Goal: Task Accomplishment & Management: Manage account settings

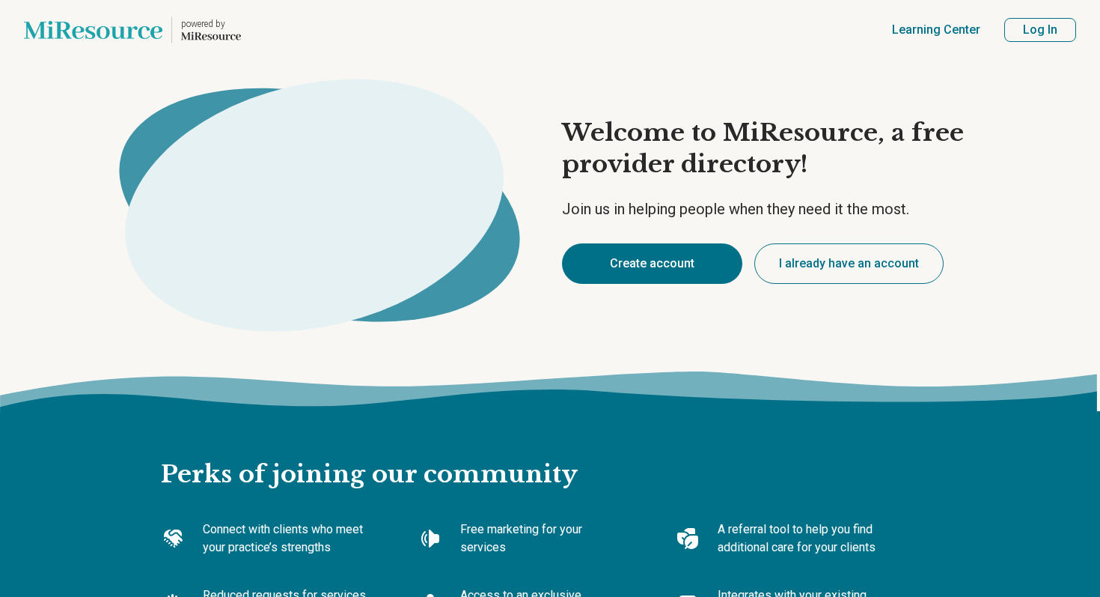
type textarea "*"
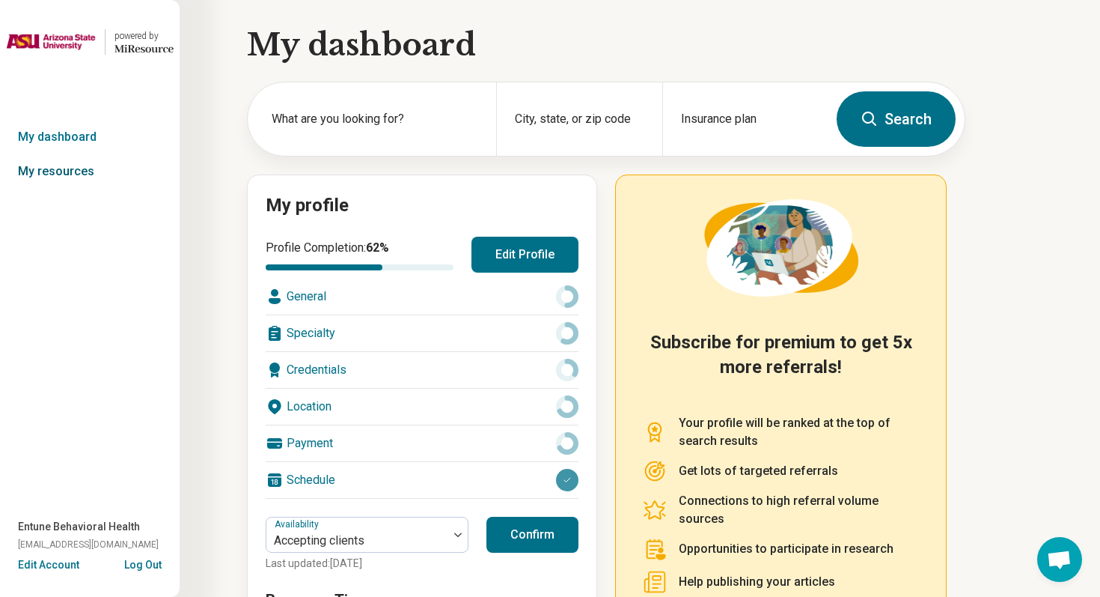
click at [91, 180] on link "My resources" at bounding box center [90, 171] width 180 height 34
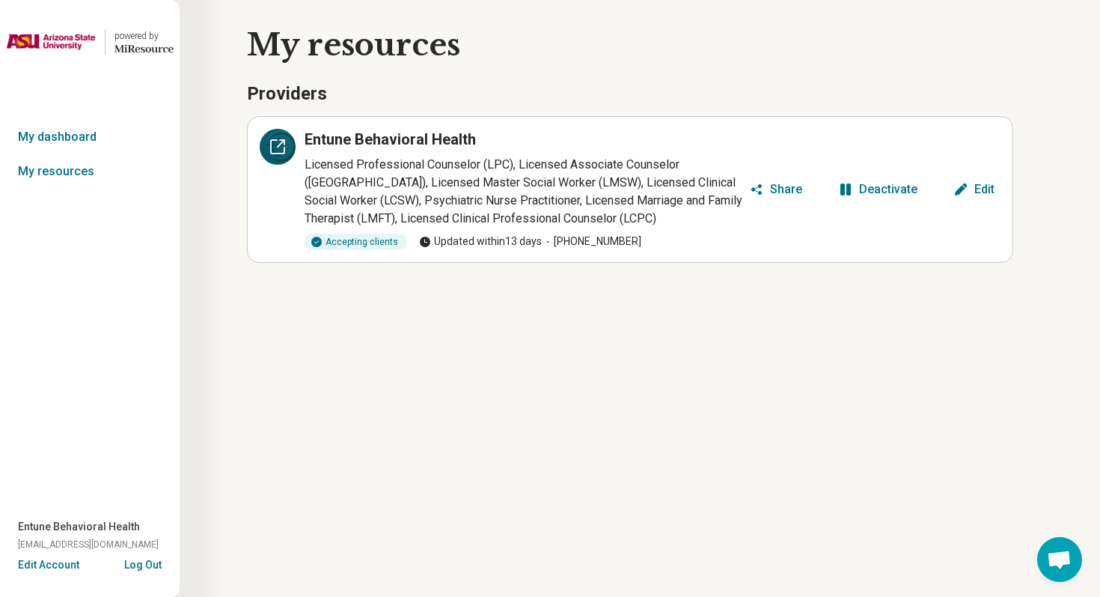
click at [280, 152] on icon at bounding box center [278, 147] width 18 height 18
click at [146, 567] on button "Log Out" at bounding box center [142, 563] width 37 height 12
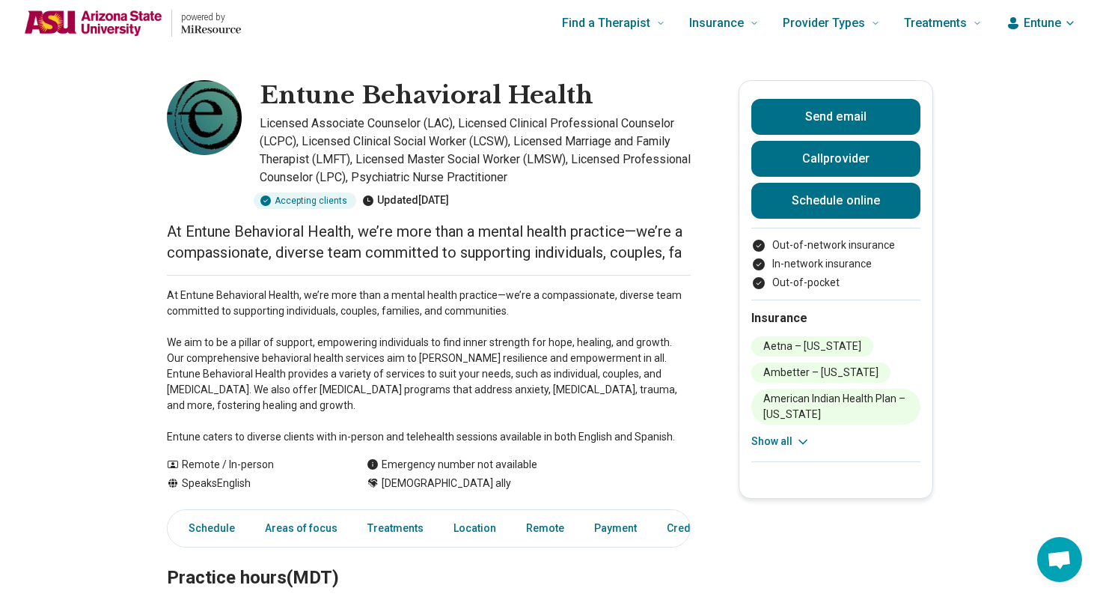
scroll to position [6, 0]
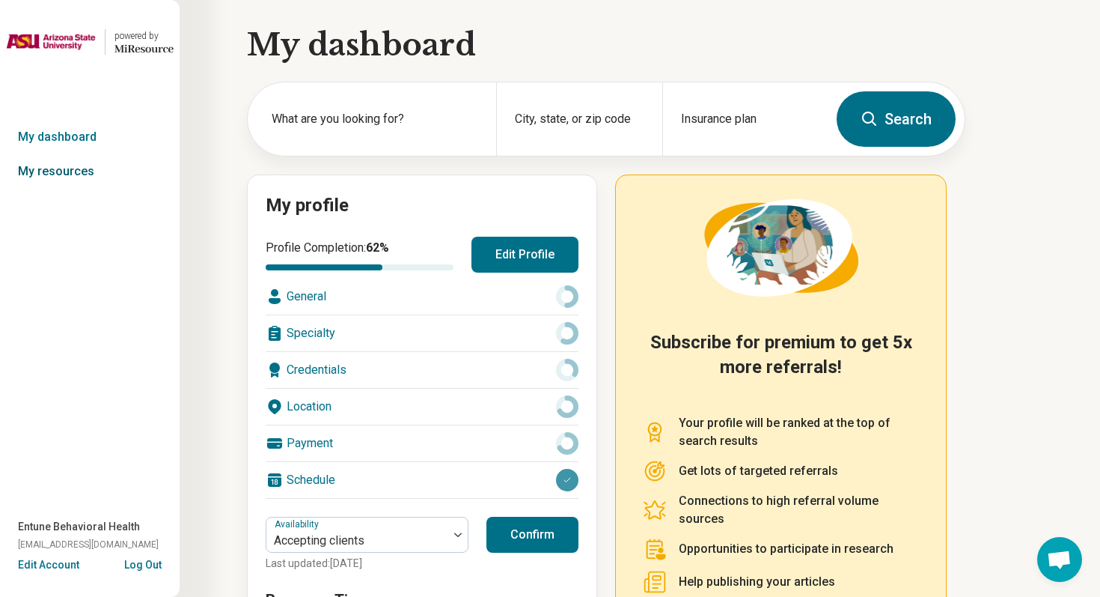
click at [45, 159] on link "My resources" at bounding box center [90, 171] width 180 height 34
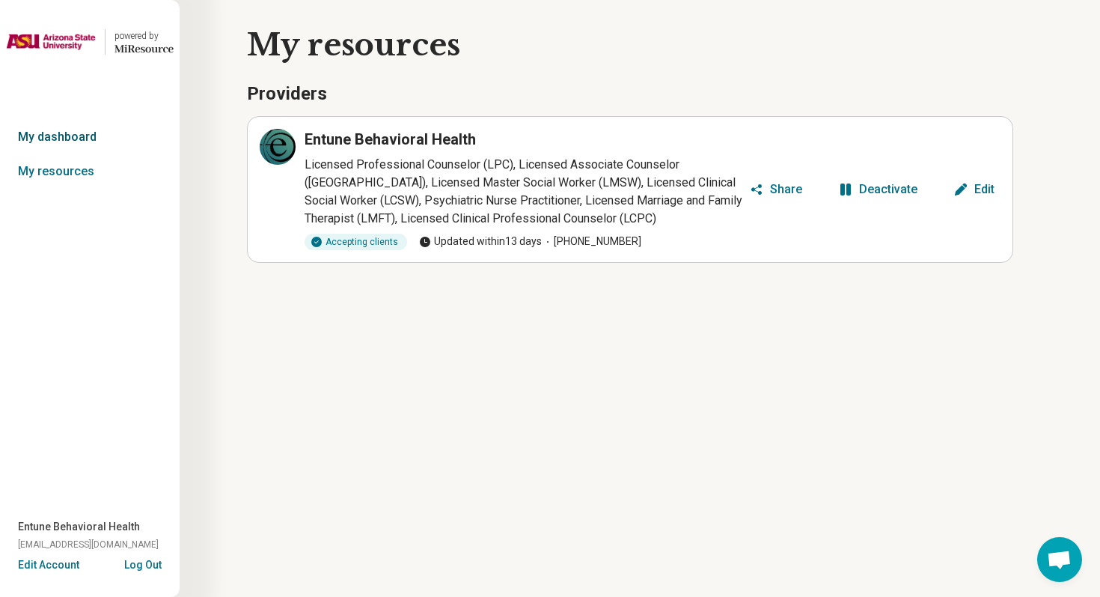
click at [83, 145] on link "My dashboard" at bounding box center [90, 137] width 180 height 34
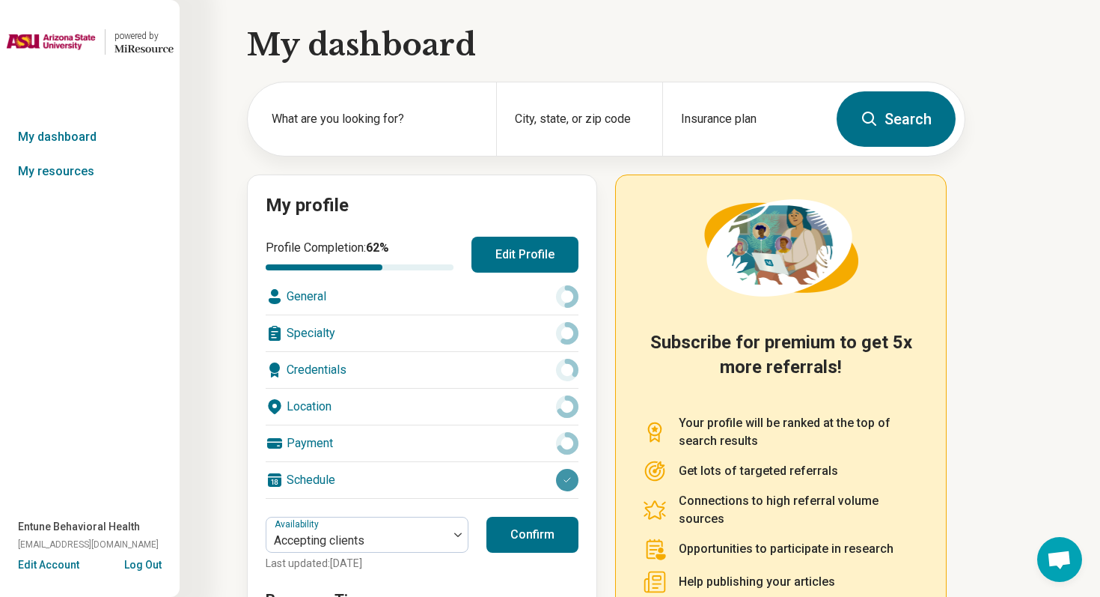
click at [502, 251] on button "Edit Profile" at bounding box center [525, 255] width 107 height 36
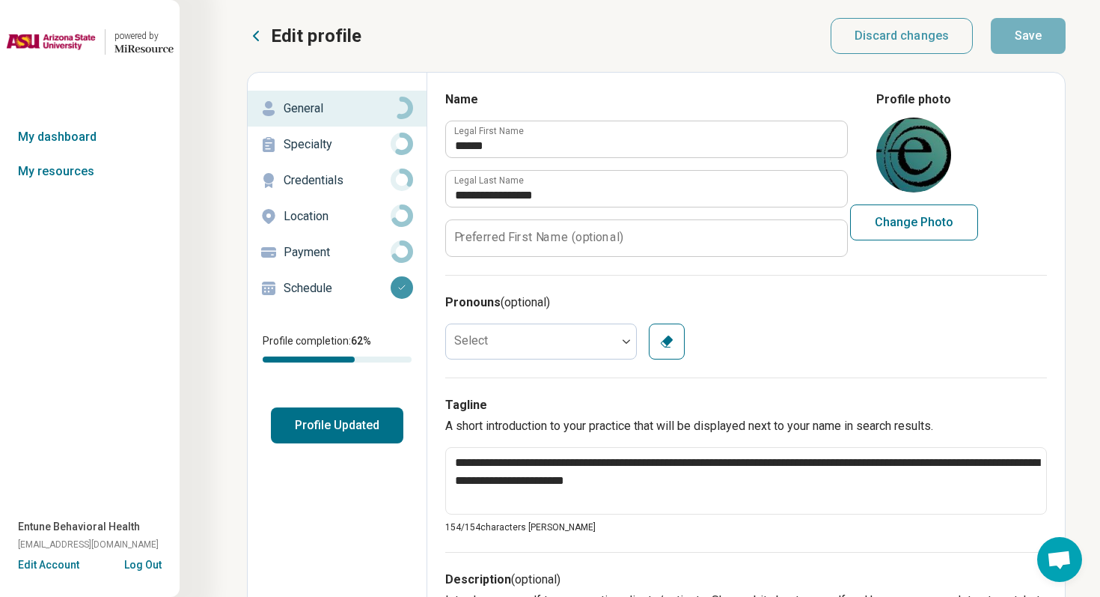
click at [317, 297] on div "Schedule" at bounding box center [337, 288] width 155 height 24
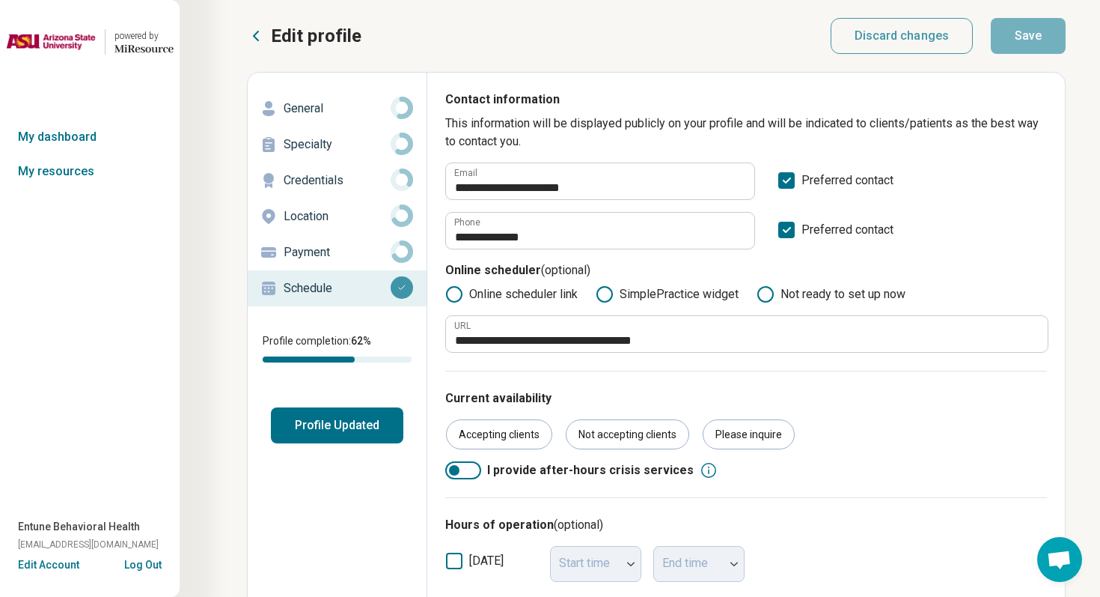
click at [135, 565] on button "Log Out" at bounding box center [142, 563] width 37 height 12
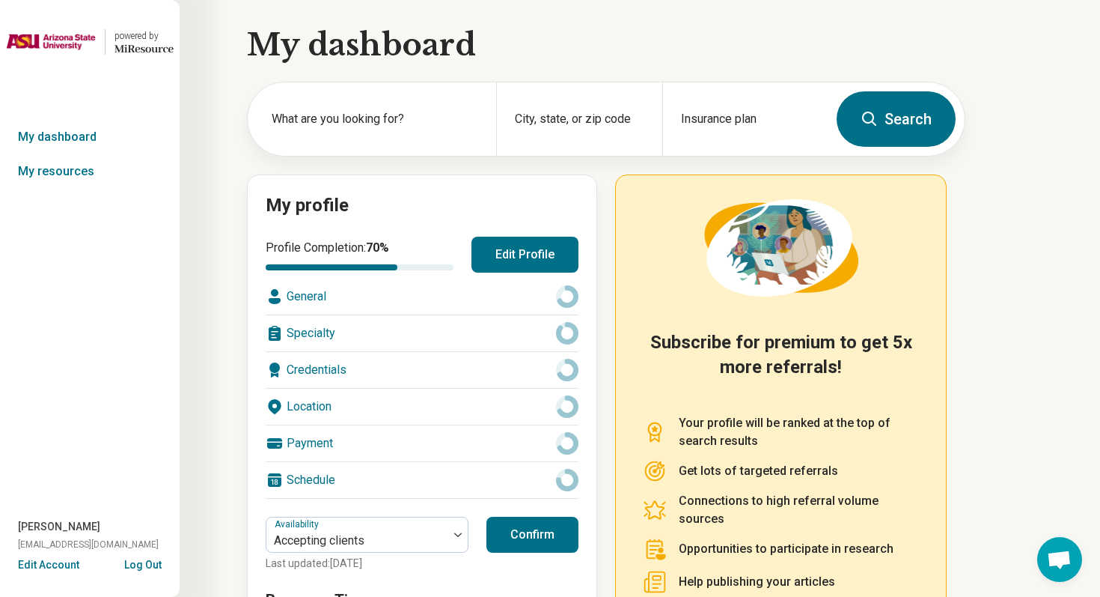
click at [540, 240] on button "Edit Profile" at bounding box center [525, 255] width 107 height 36
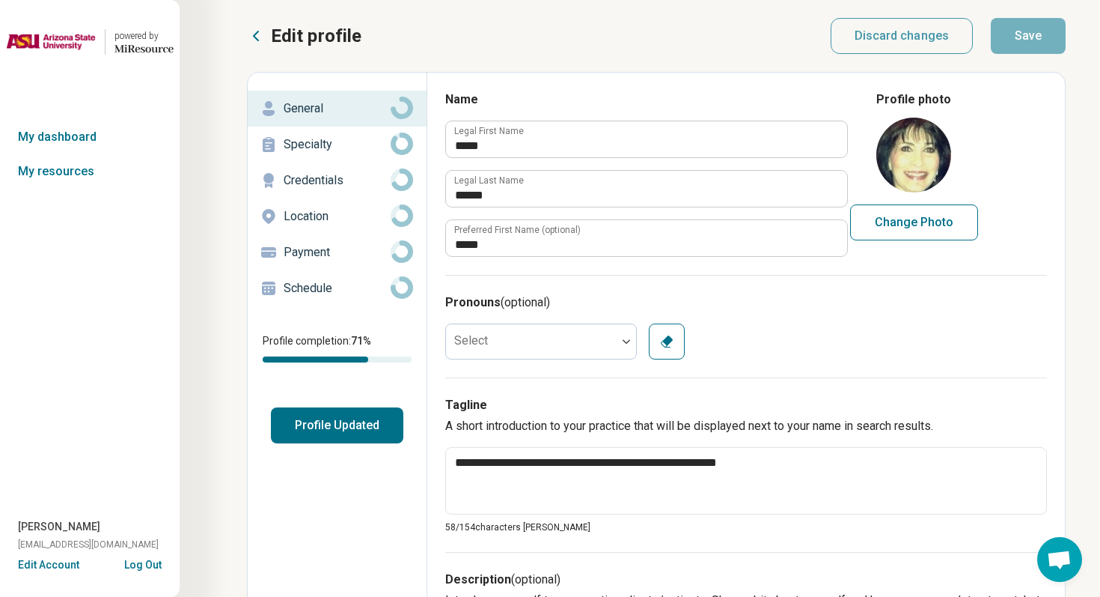
scroll to position [69, 0]
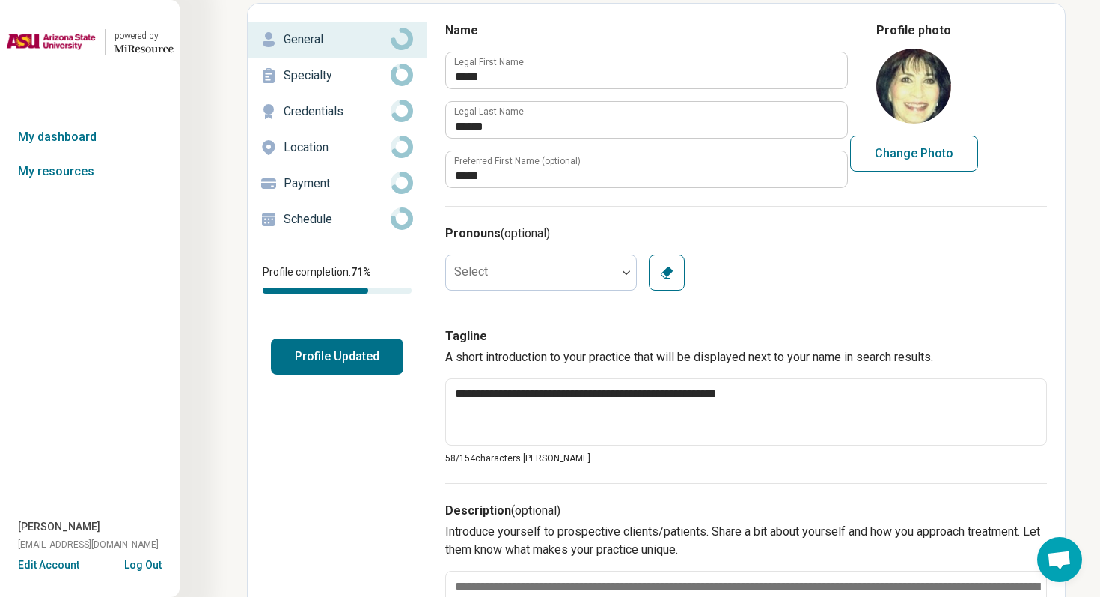
click at [309, 76] on p "Specialty" at bounding box center [337, 76] width 107 height 18
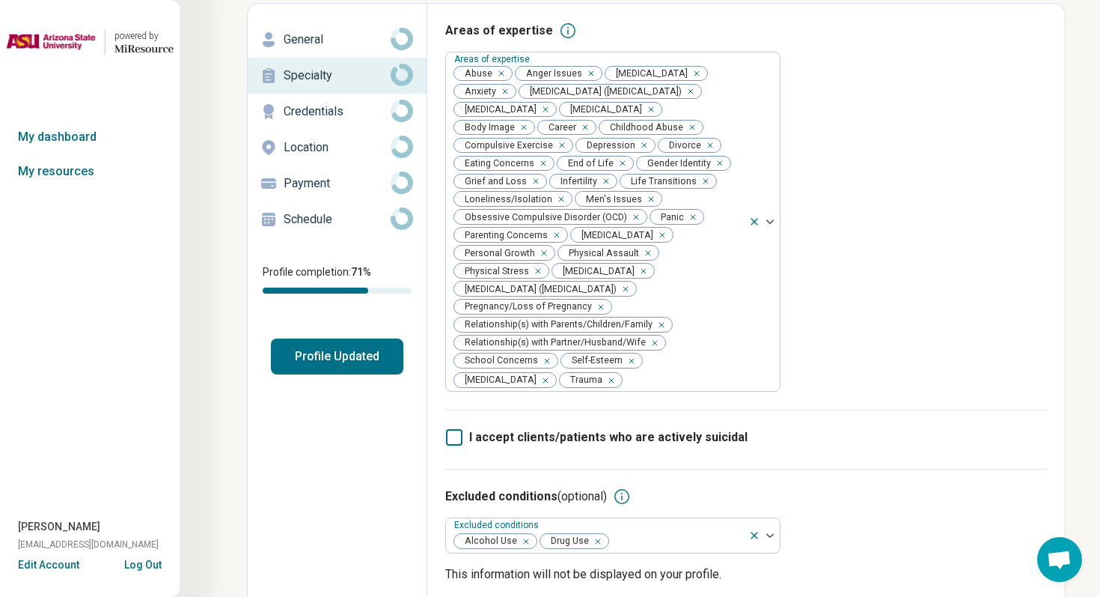
click at [350, 107] on p "Credentials" at bounding box center [337, 112] width 107 height 18
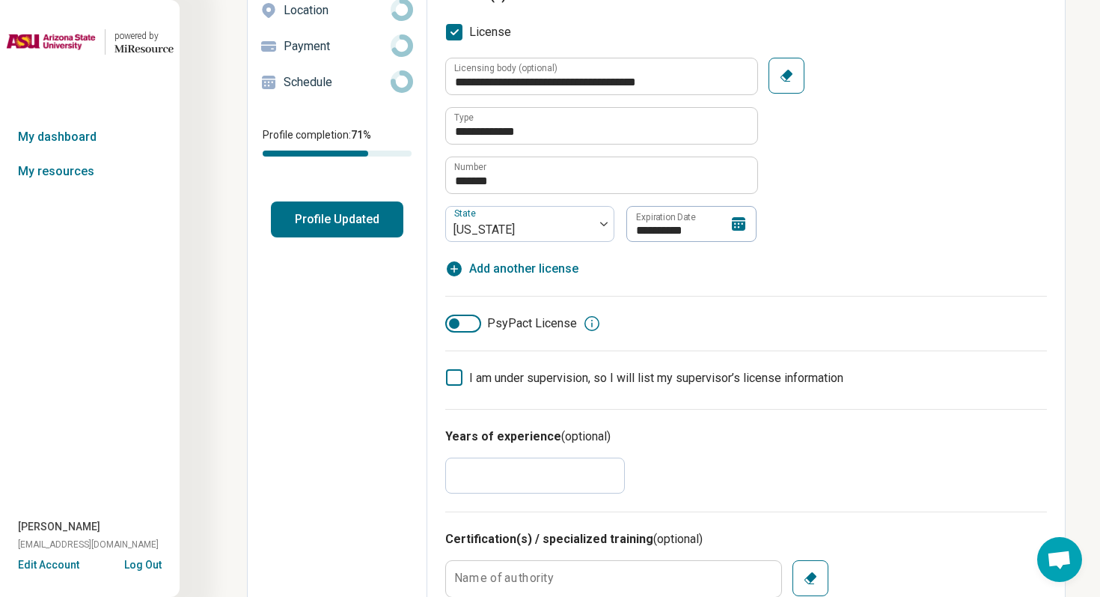
scroll to position [192, 0]
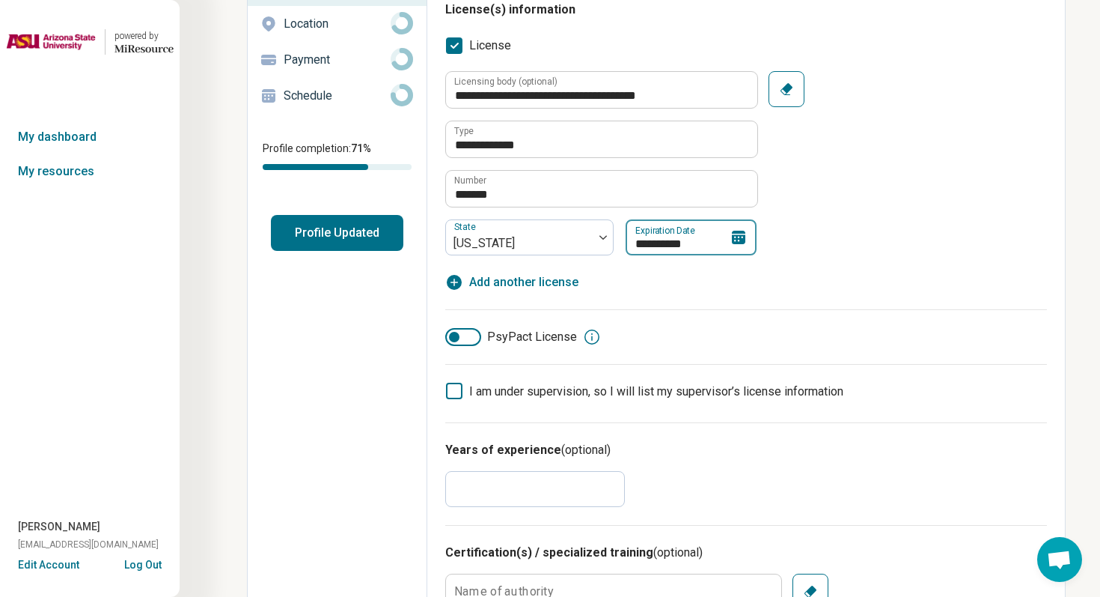
click at [663, 243] on input "**********" at bounding box center [691, 237] width 131 height 36
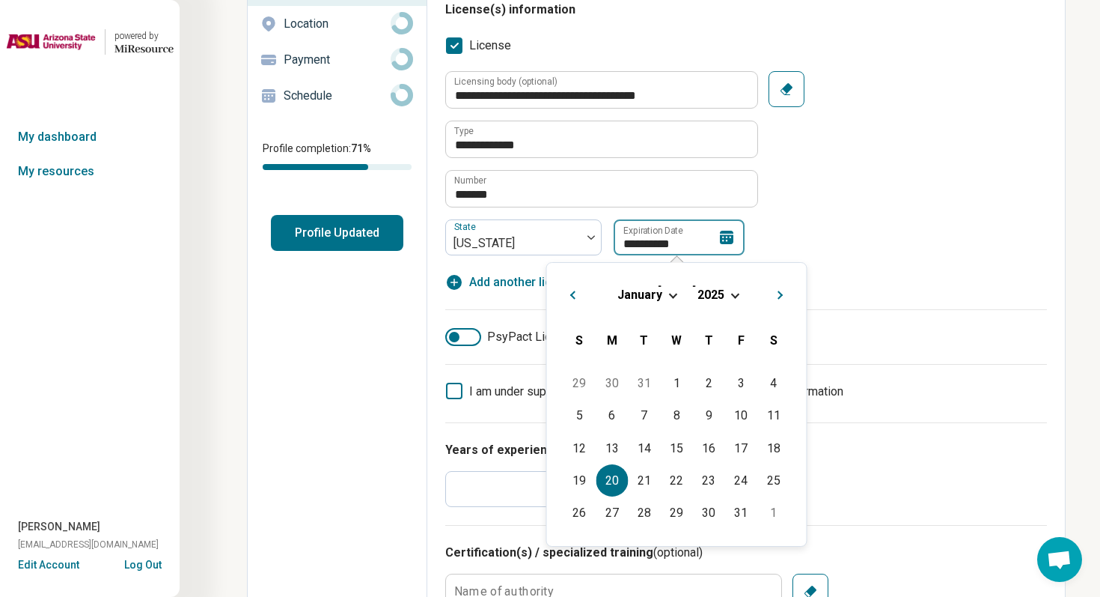
click at [698, 247] on input "**********" at bounding box center [679, 237] width 131 height 36
click at [727, 296] on div "January 2025" at bounding box center [677, 295] width 236 height 16
click at [736, 296] on span "Choose Date" at bounding box center [735, 294] width 8 height 8
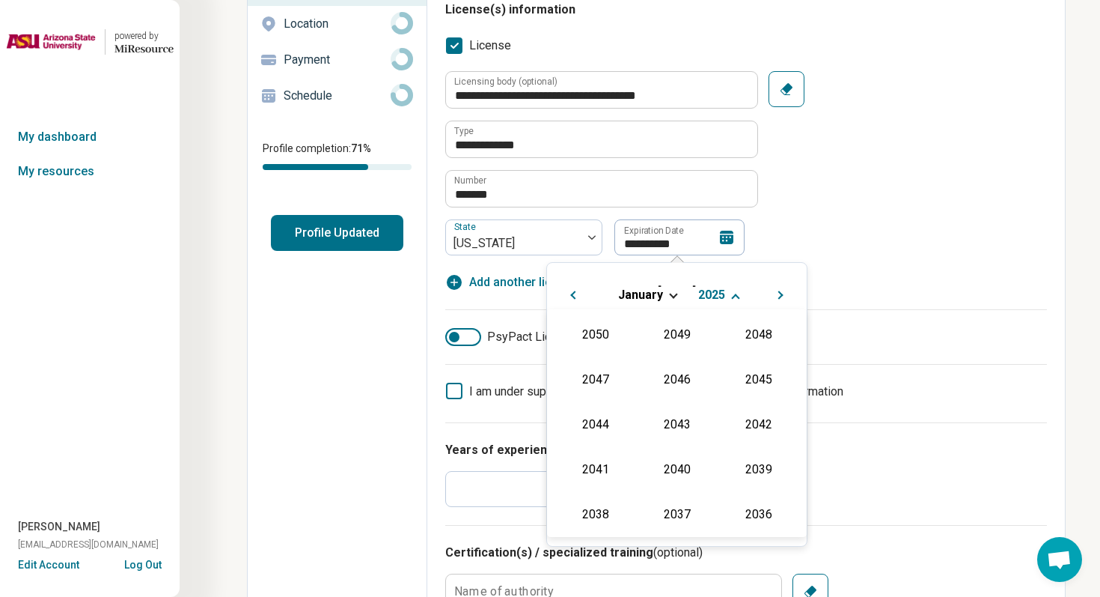
scroll to position [271, 0]
click at [758, 382] on div "2027" at bounding box center [758, 378] width 73 height 27
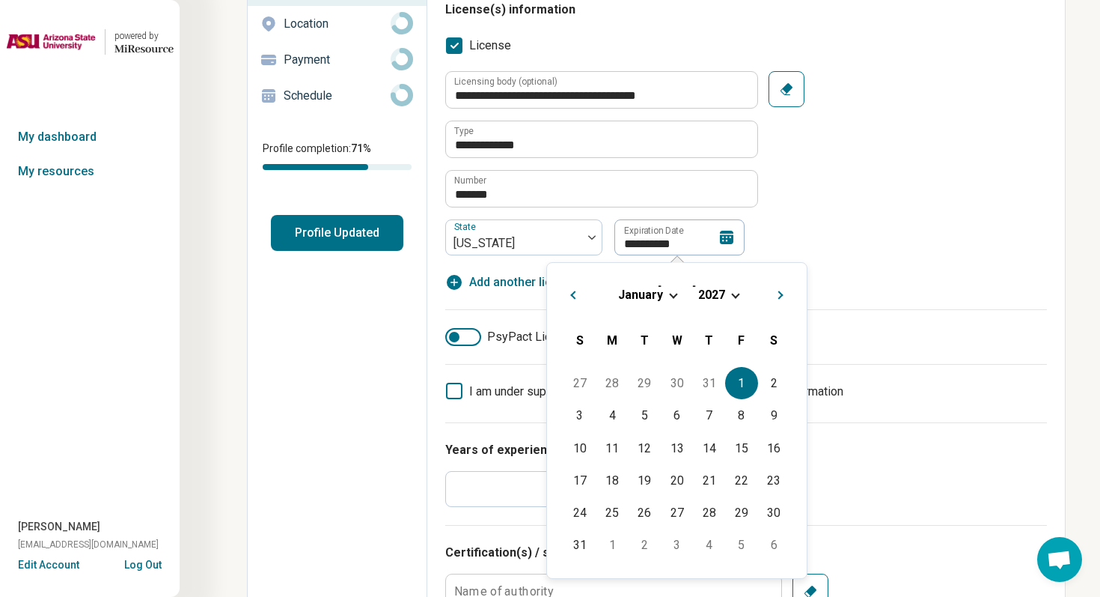
click at [734, 386] on div "1" at bounding box center [741, 383] width 32 height 32
type textarea "*"
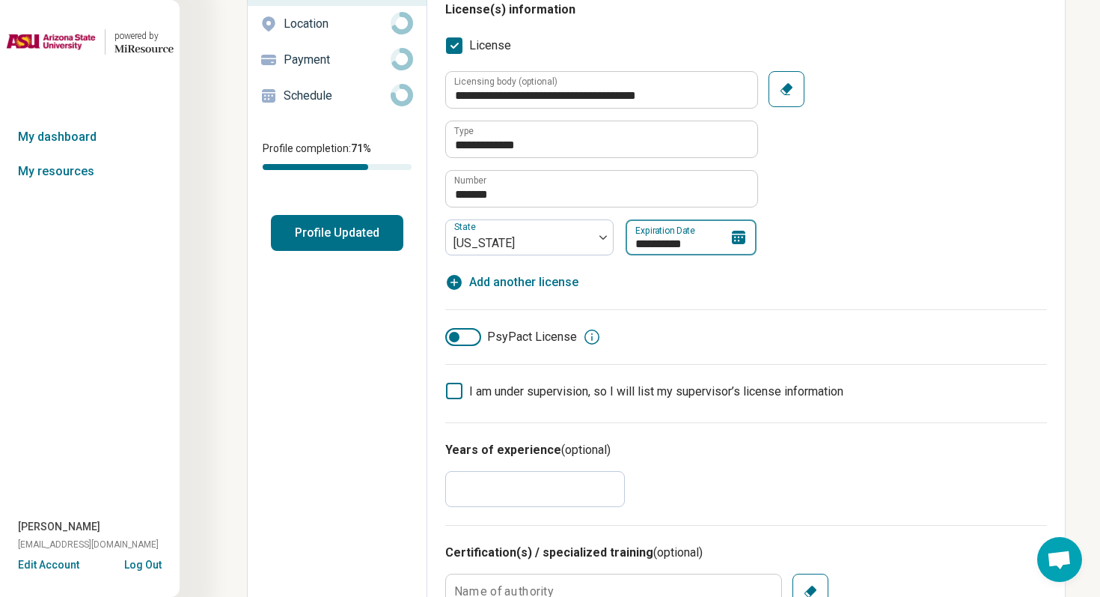
click at [655, 242] on input "**********" at bounding box center [691, 237] width 131 height 36
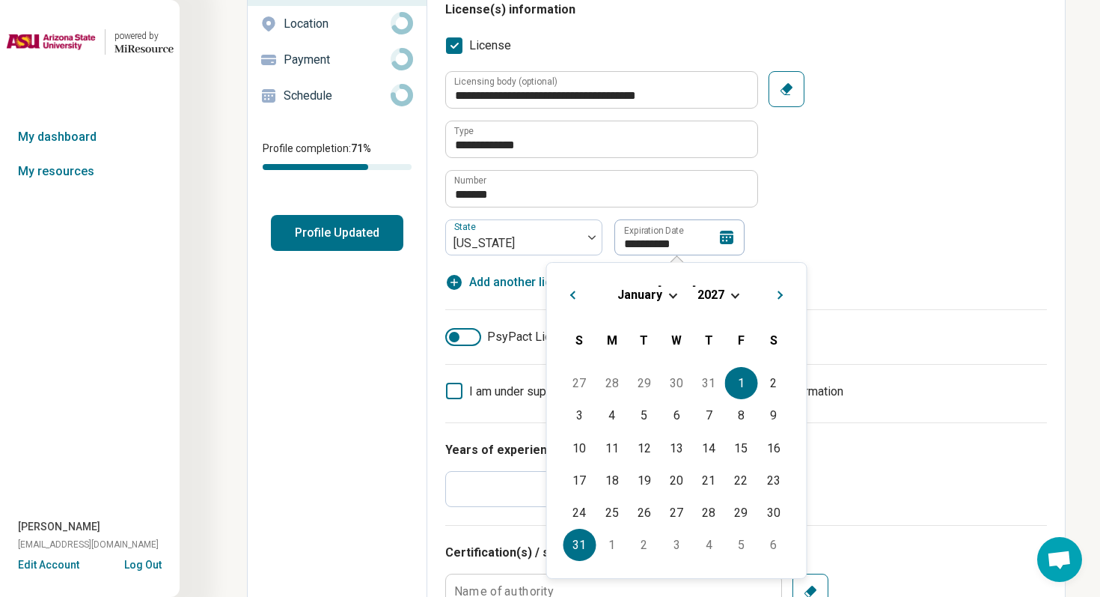
click at [580, 540] on div "31" at bounding box center [580, 544] width 32 height 32
type input "**********"
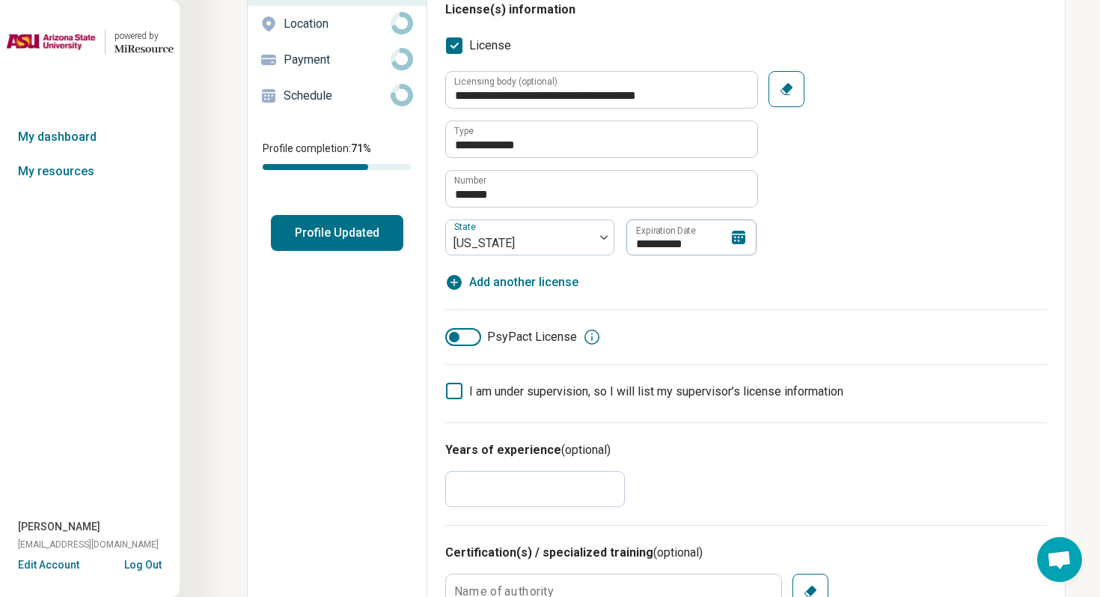
click at [881, 244] on div "**********" at bounding box center [746, 163] width 602 height 184
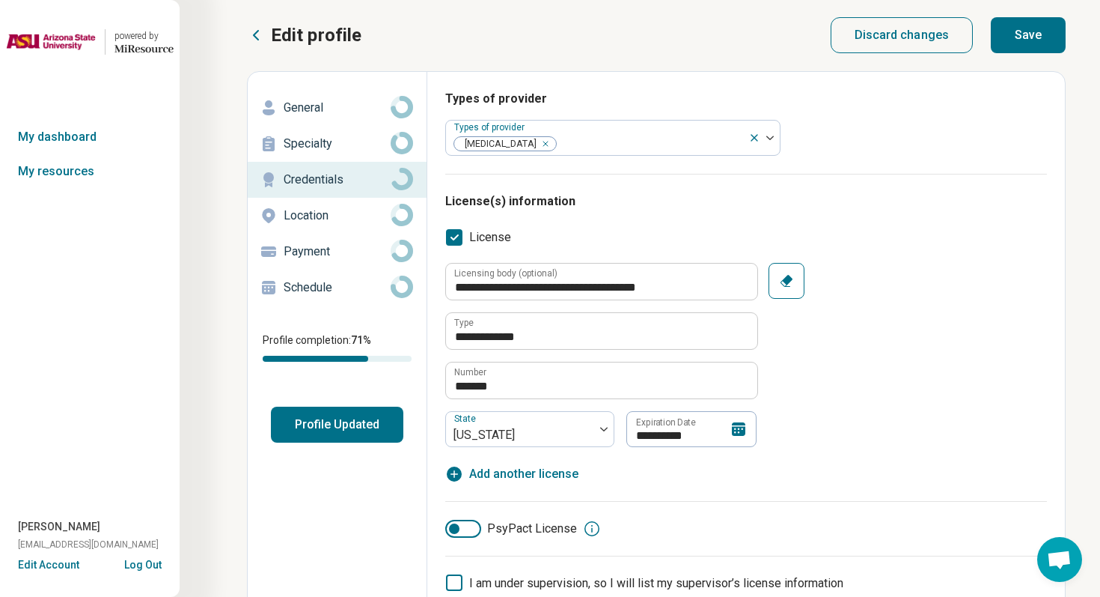
scroll to position [0, 0]
click at [1055, 43] on button "Save" at bounding box center [1028, 36] width 75 height 36
click at [338, 115] on p "General" at bounding box center [337, 109] width 107 height 18
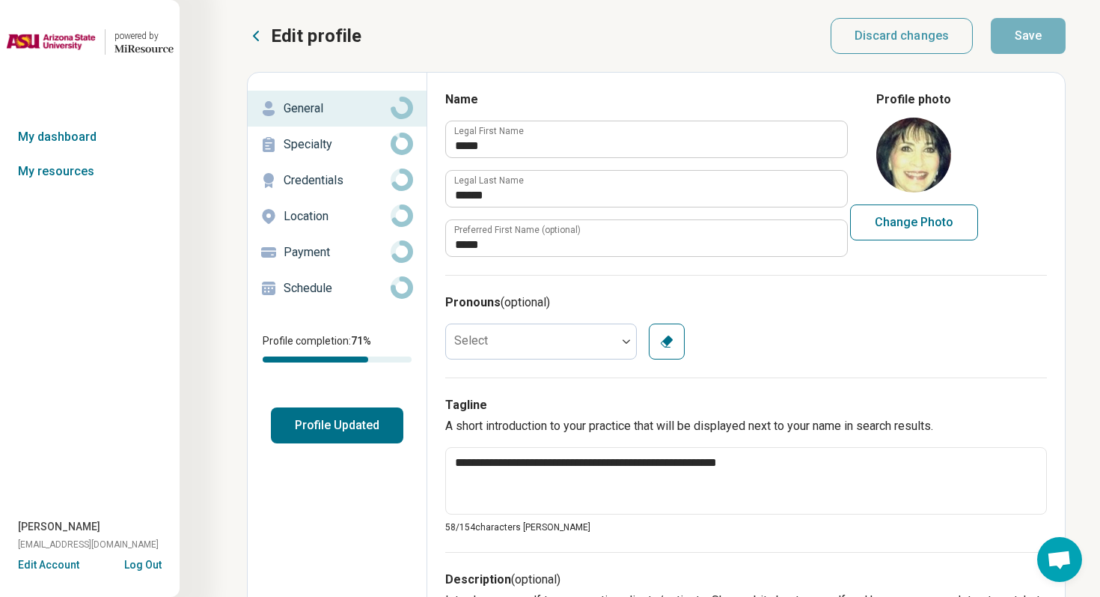
click at [354, 284] on p "Schedule" at bounding box center [337, 288] width 107 height 18
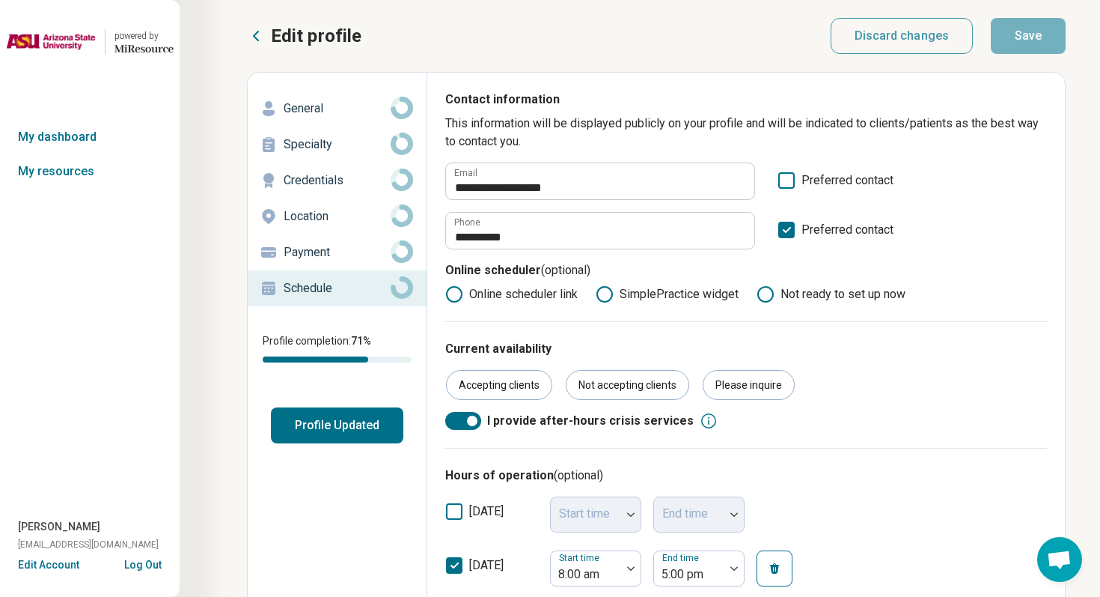
click at [346, 175] on p "Credentials" at bounding box center [337, 180] width 107 height 18
type textarea "*"
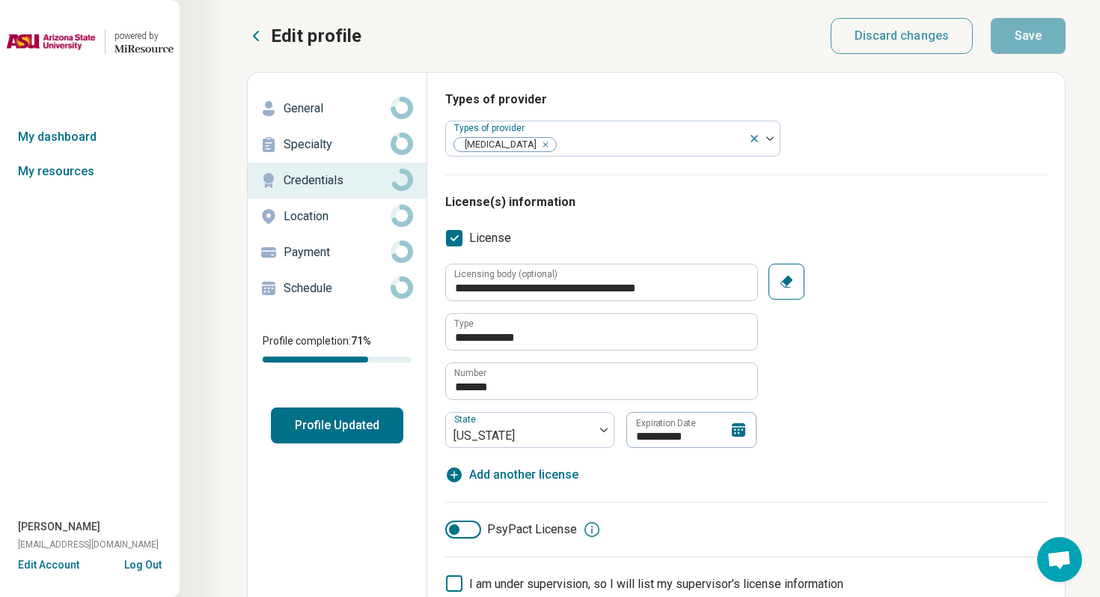
scroll to position [25, 0]
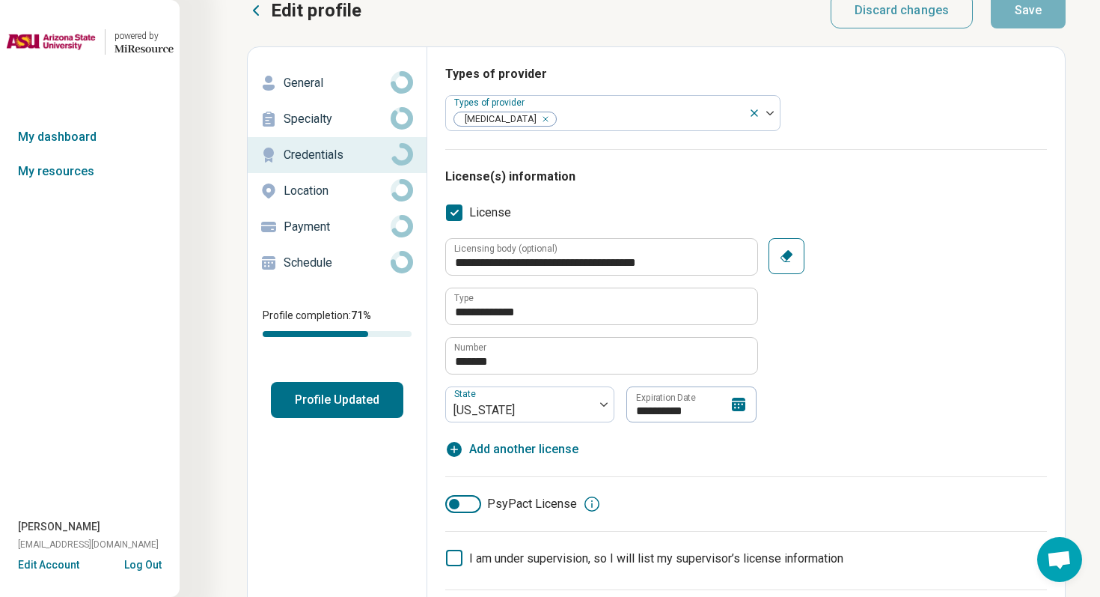
click at [160, 573] on div "powered by Miresource logo My dashboard My resources Ellen Kelman ekelman44@gma…" at bounding box center [90, 298] width 180 height 597
click at [156, 570] on div "Edit Account Log Out" at bounding box center [90, 565] width 180 height 16
click at [153, 569] on button "Log Out" at bounding box center [142, 563] width 37 height 12
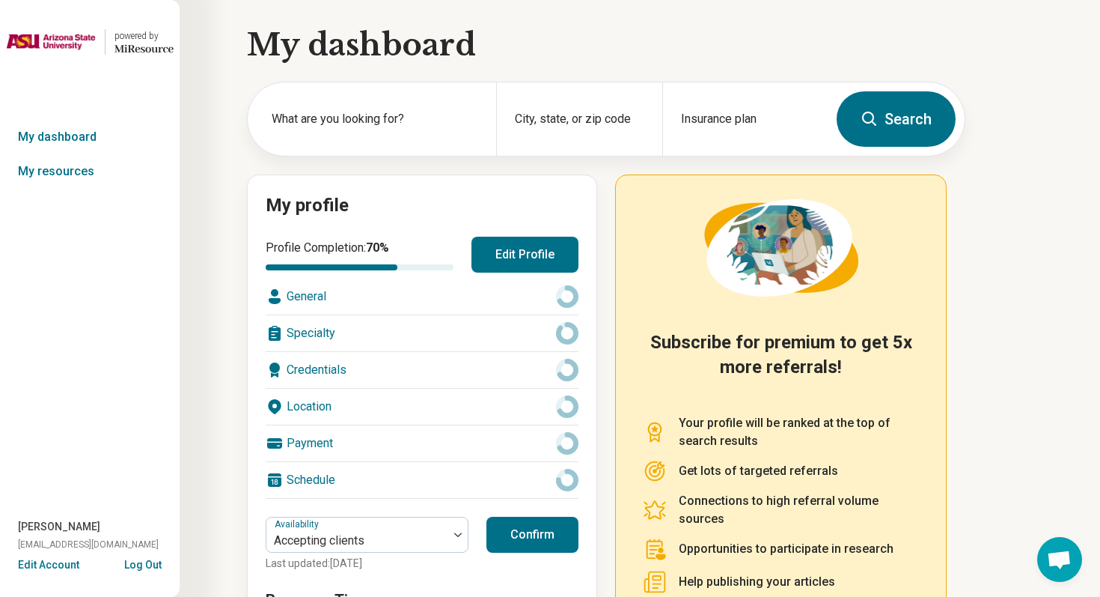
click at [509, 239] on button "Edit Profile" at bounding box center [525, 255] width 107 height 36
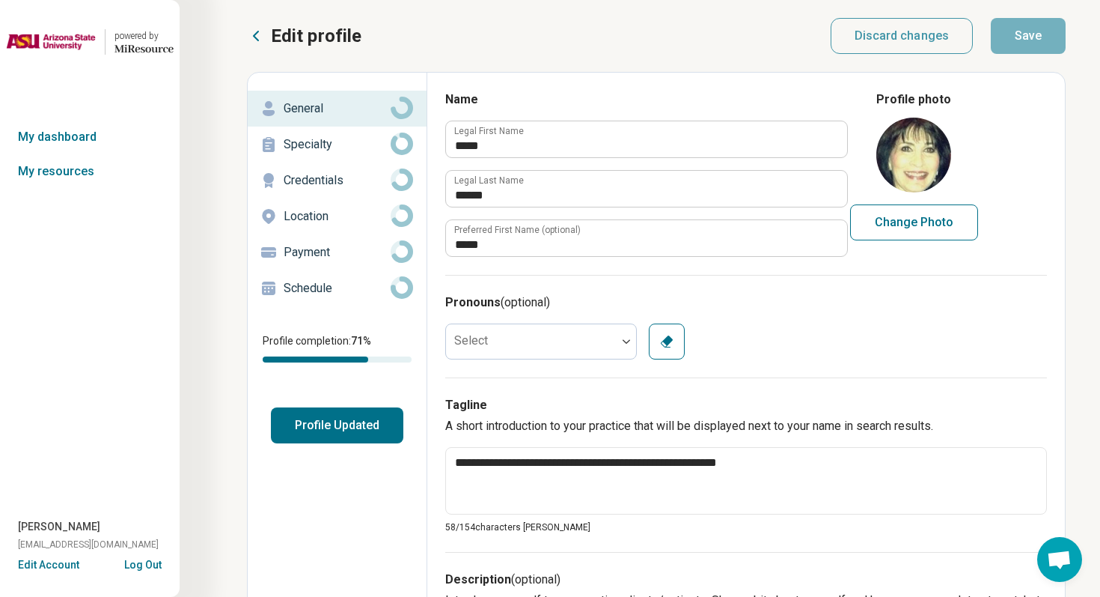
click at [335, 177] on p "Credentials" at bounding box center [337, 180] width 107 height 18
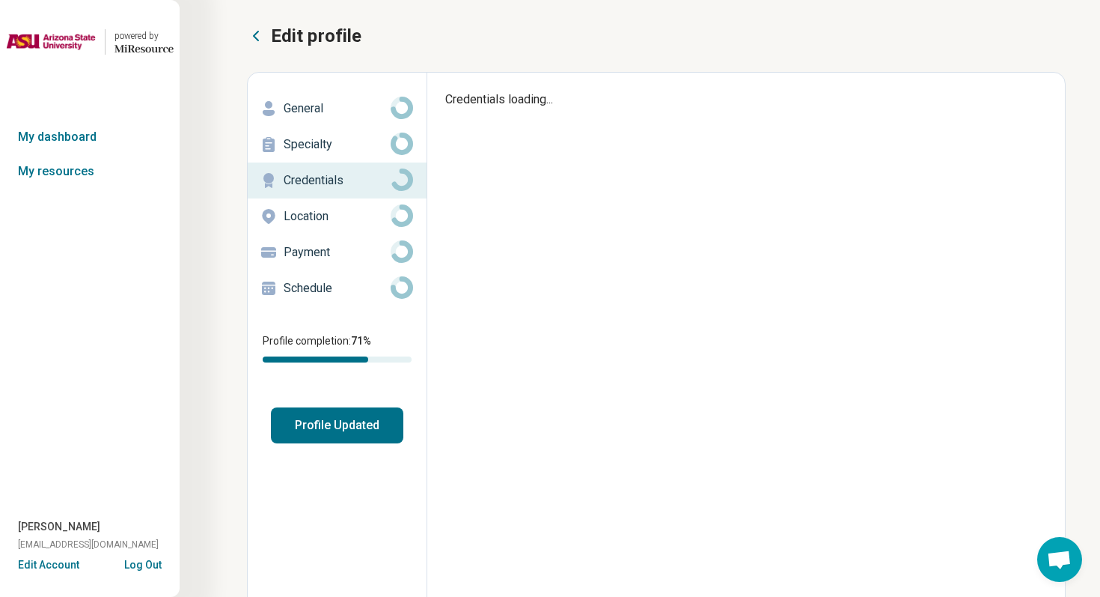
type textarea "*"
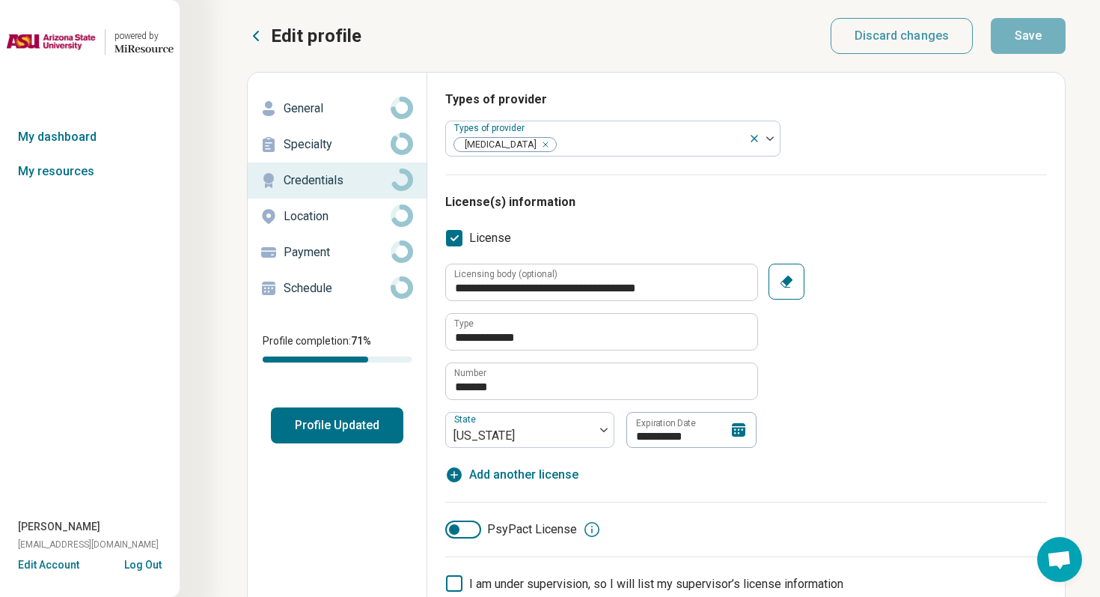
click at [156, 567] on button "Log Out" at bounding box center [142, 563] width 37 height 12
